Goal: Transaction & Acquisition: Purchase product/service

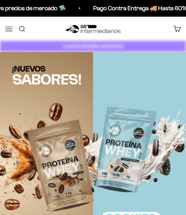
click at [9, 26] on button "Menú" at bounding box center [8, 28] width 7 height 7
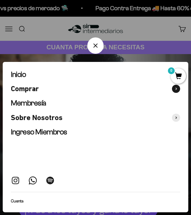
click at [39, 92] on span "Comprar" at bounding box center [25, 88] width 28 height 9
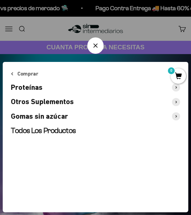
click at [43, 101] on span "Otros Suplementos" at bounding box center [42, 101] width 63 height 9
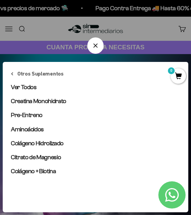
click at [43, 101] on span "Creatina Monohidrato" at bounding box center [38, 101] width 55 height 7
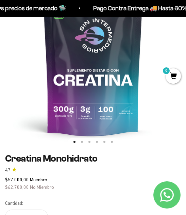
click at [152, 84] on img at bounding box center [93, 55] width 186 height 186
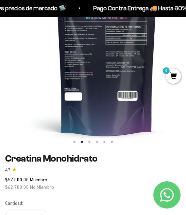
scroll to position [0, 187]
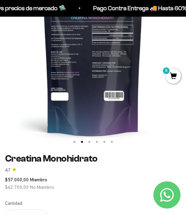
click at [105, 29] on img at bounding box center [93, 55] width 186 height 186
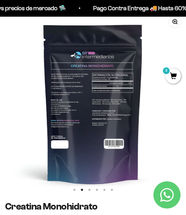
click at [163, 105] on img at bounding box center [93, 103] width 186 height 186
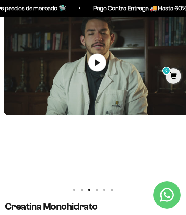
scroll to position [0, 374]
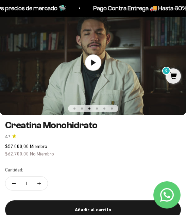
click at [98, 108] on button "Ir al artículo 4" at bounding box center [97, 109] width 2 height 2
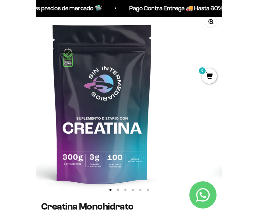
scroll to position [0, 0]
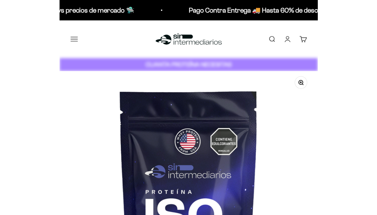
scroll to position [0, 3884]
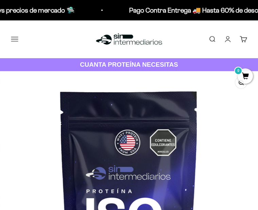
click at [107, 67] on strong "CUANTA PROTEÍNA NECESITAS" at bounding box center [129, 64] width 98 height 7
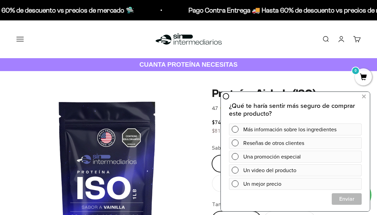
scroll to position [0, 0]
